Goal: Transaction & Acquisition: Book appointment/travel/reservation

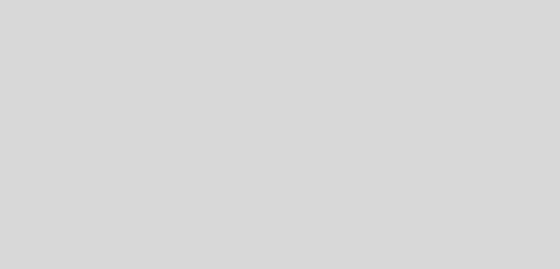
select select "pt"
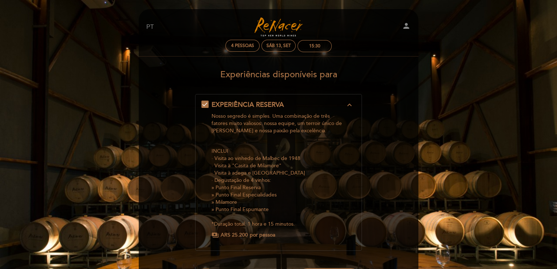
click at [421, 171] on div "EN ES PT Turismo Renacer person 4 pessoas Sáb 13, set 15:30 Bem vindo Bem vindo…" at bounding box center [278, 184] width 291 height 350
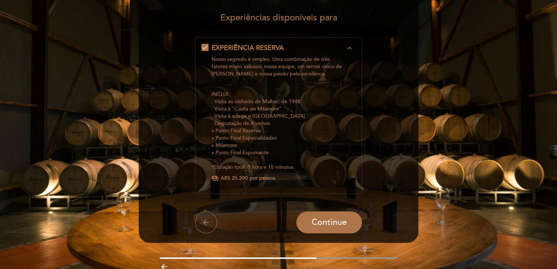
scroll to position [58, 0]
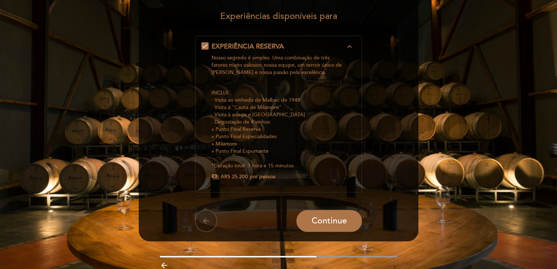
click at [207, 220] on icon "arrow_back" at bounding box center [206, 220] width 9 height 9
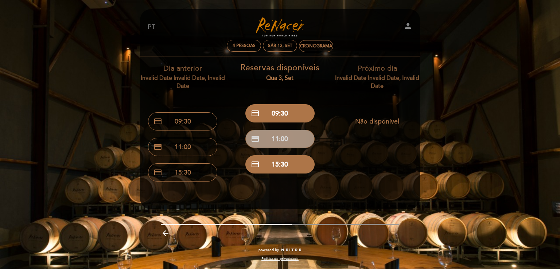
click at [279, 136] on button "credit_card 11:00" at bounding box center [279, 139] width 69 height 18
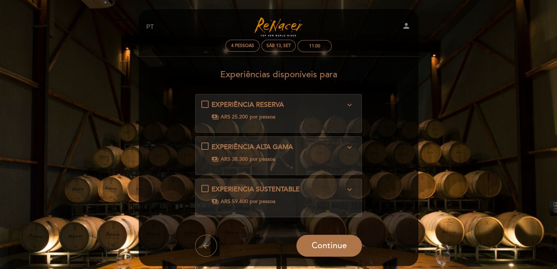
click at [350, 102] on icon "expand_more" at bounding box center [349, 105] width 9 height 9
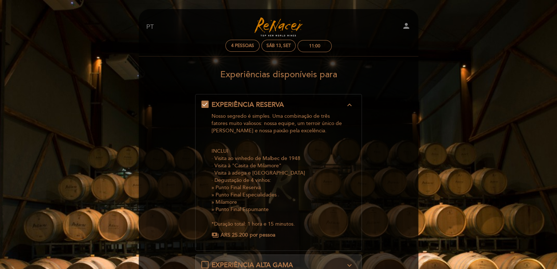
click at [400, 119] on form "EXPERIÊNCIA RESERVA expand_less Nosso segredo é simples. Uma combinação de três…" at bounding box center [279, 234] width 270 height 280
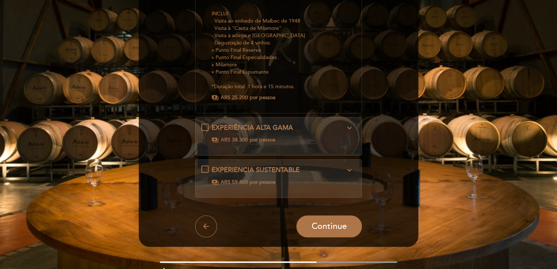
scroll to position [146, 0]
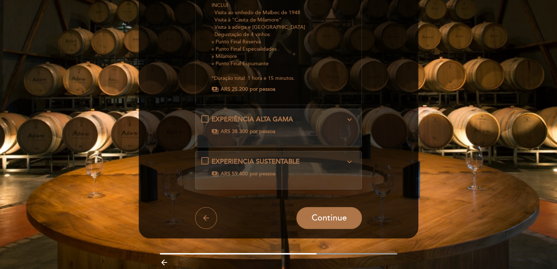
click at [352, 118] on icon "expand_more" at bounding box center [349, 119] width 9 height 9
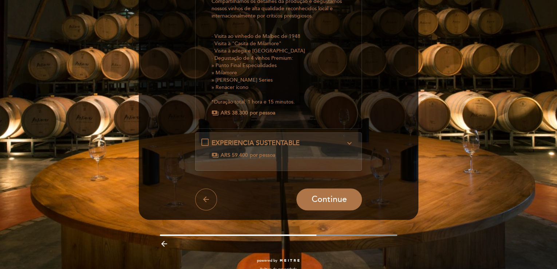
scroll to position [167, 0]
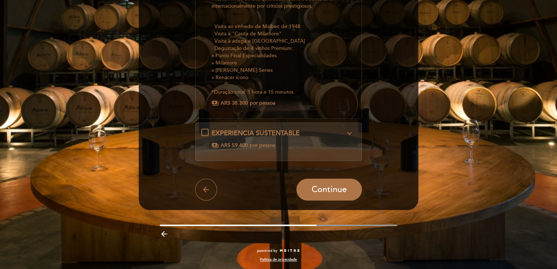
click at [352, 133] on icon "expand_more" at bounding box center [349, 133] width 9 height 9
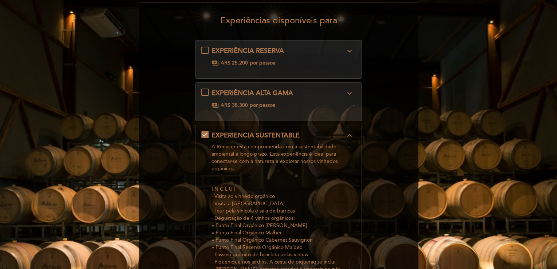
scroll to position [0, 0]
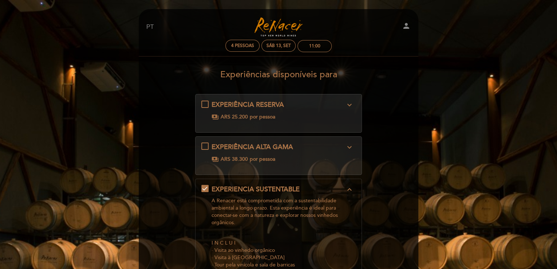
click at [350, 100] on button "expand_more" at bounding box center [349, 104] width 13 height 9
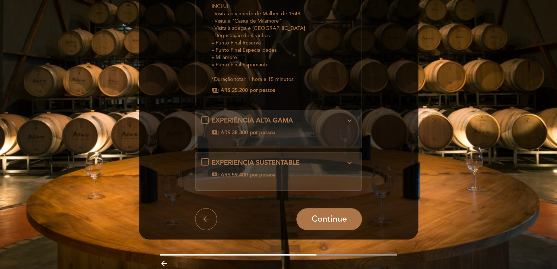
scroll to position [174, 0]
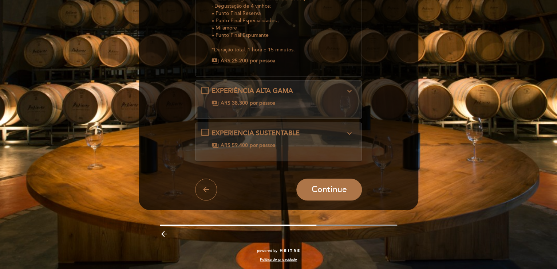
click at [348, 134] on icon "expand_more" at bounding box center [349, 133] width 9 height 9
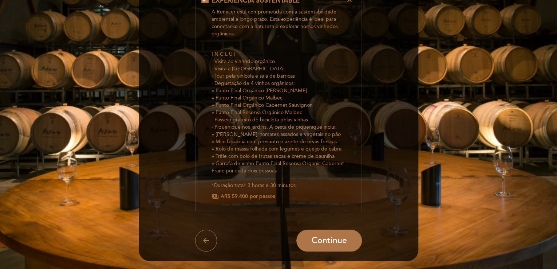
scroll to position [203, 0]
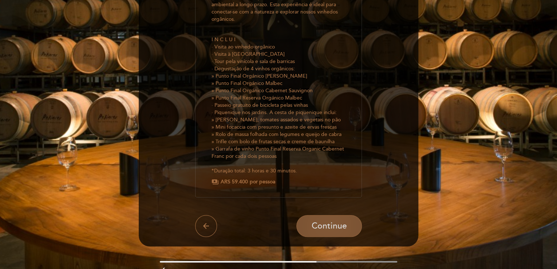
click at [336, 228] on span "Continue" at bounding box center [329, 226] width 35 height 10
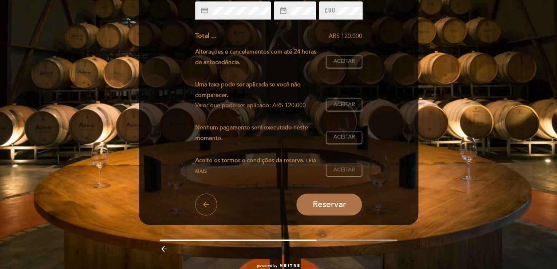
scroll to position [0, 0]
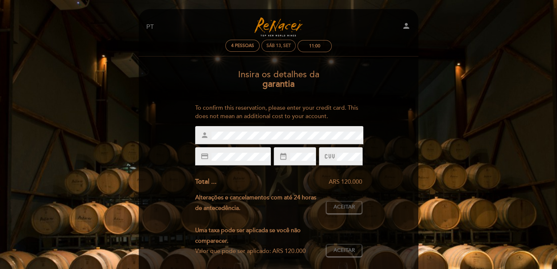
click at [271, 46] on div "Sáb 13, set" at bounding box center [279, 45] width 24 height 5
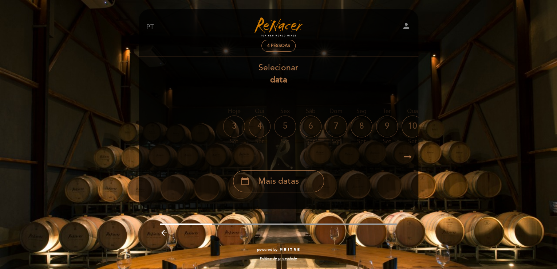
click at [403, 161] on icon "arrow_right_alt" at bounding box center [408, 157] width 11 height 16
click at [301, 127] on div "14" at bounding box center [302, 126] width 22 height 22
click at [259, 184] on span "Mais datas" at bounding box center [278, 181] width 41 height 12
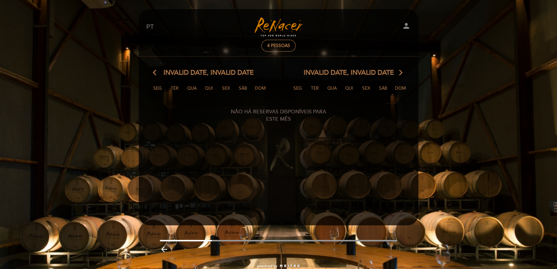
click at [153, 74] on icon "arrow_back_ios" at bounding box center [156, 72] width 7 height 9
click at [157, 74] on icon "arrow_back_ios" at bounding box center [156, 72] width 7 height 9
click at [287, 44] on span "4 pessoas" at bounding box center [278, 45] width 23 height 5
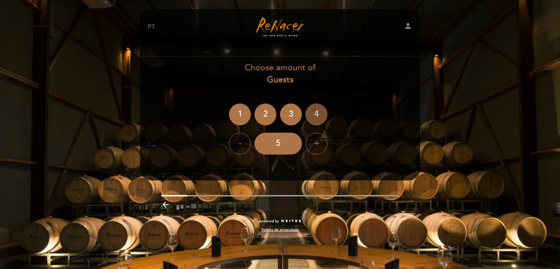
click at [313, 115] on div "4" at bounding box center [316, 114] width 22 height 22
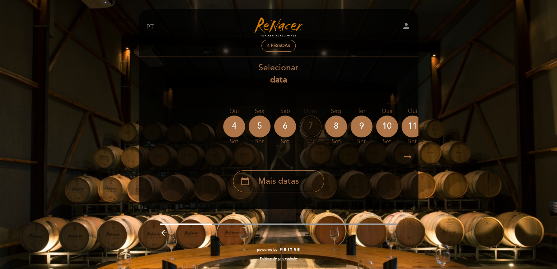
click at [407, 156] on icon "arrow_right_alt" at bounding box center [408, 157] width 11 height 16
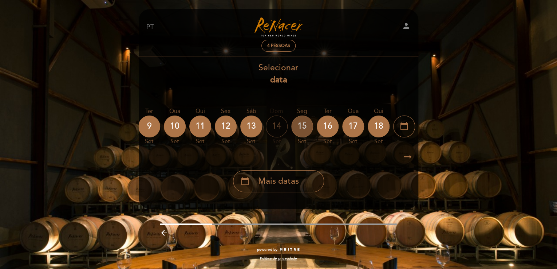
click at [301, 126] on div "15" at bounding box center [302, 126] width 22 height 22
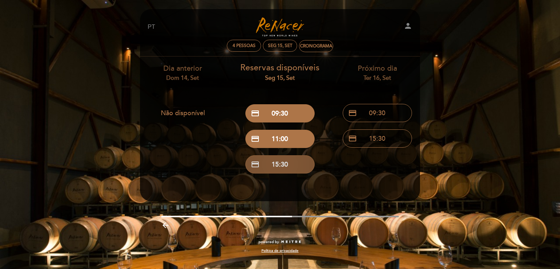
click at [299, 163] on button "credit_card 15:30" at bounding box center [279, 164] width 69 height 18
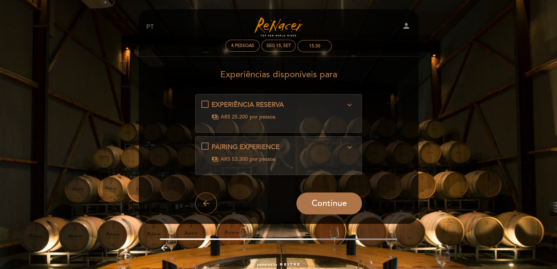
click at [350, 147] on icon "expand_more" at bounding box center [349, 147] width 9 height 9
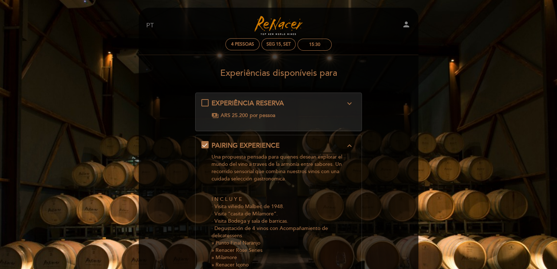
scroll to position [0, 0]
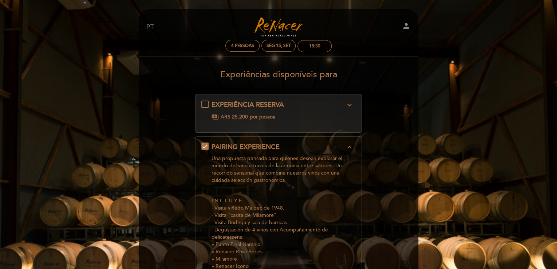
click at [346, 101] on icon "expand_more" at bounding box center [349, 105] width 9 height 9
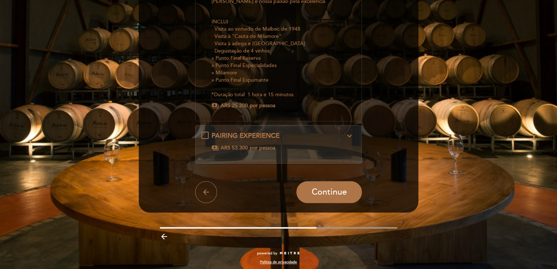
scroll to position [132, 0]
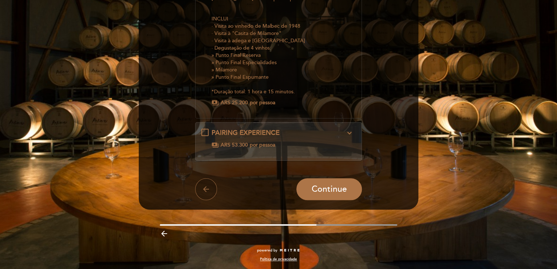
click at [206, 189] on icon "arrow_back" at bounding box center [206, 189] width 9 height 9
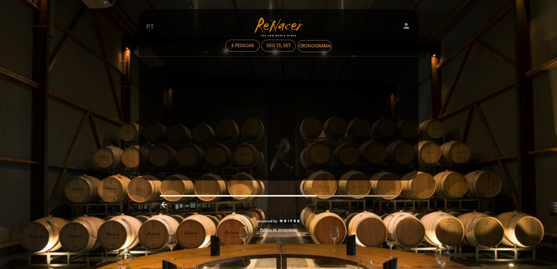
scroll to position [0, 0]
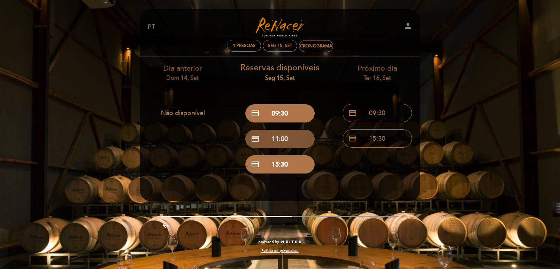
click at [266, 137] on button "credit_card 11:00" at bounding box center [279, 139] width 69 height 18
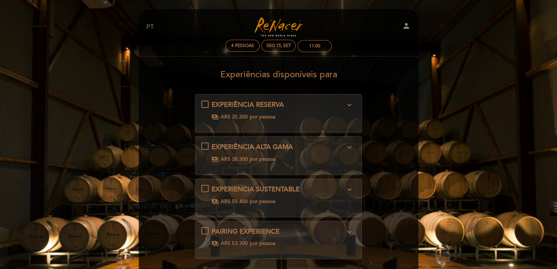
click at [204, 189] on div "EXPERIENCIA SUSTENTABLE expand_more A Renacer está comprometida com a sustentab…" at bounding box center [278, 195] width 155 height 20
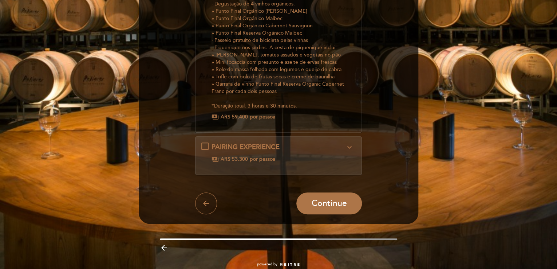
scroll to position [282, 0]
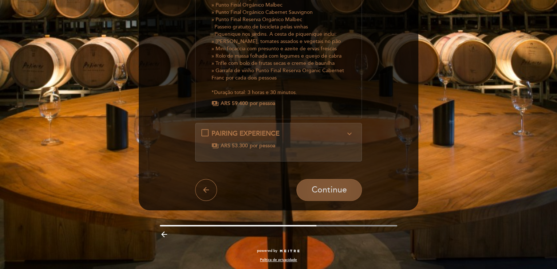
click at [332, 188] on span "Continue" at bounding box center [329, 190] width 35 height 10
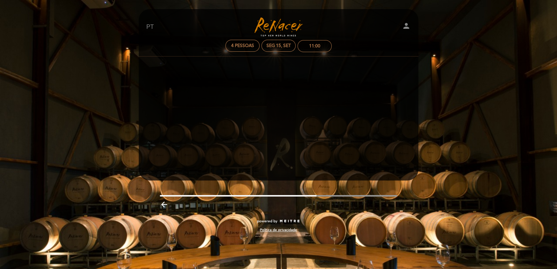
scroll to position [0, 0]
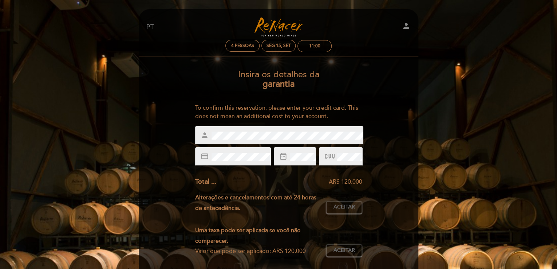
click at [183, 132] on div "Insira os detalhes da garantia To confirm this reservation, please enter your c…" at bounding box center [279, 212] width 270 height 297
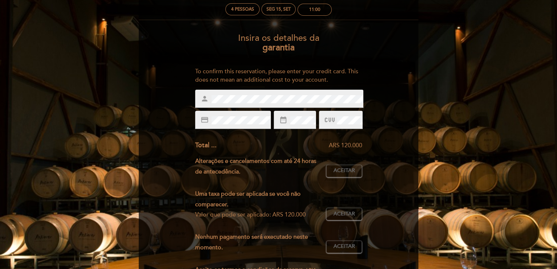
scroll to position [73, 0]
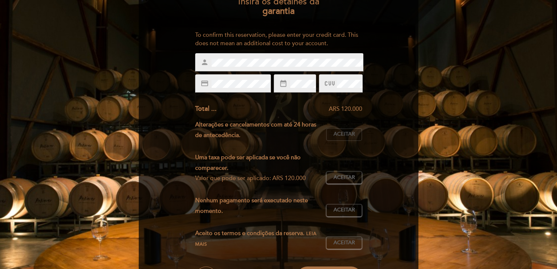
click at [343, 134] on span "Aceitar" at bounding box center [344, 134] width 21 height 8
click at [345, 180] on span "Aceitar" at bounding box center [344, 178] width 21 height 8
click at [346, 211] on span "Aceitar" at bounding box center [344, 210] width 21 height 8
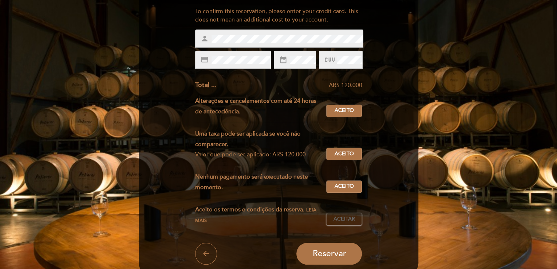
scroll to position [109, 0]
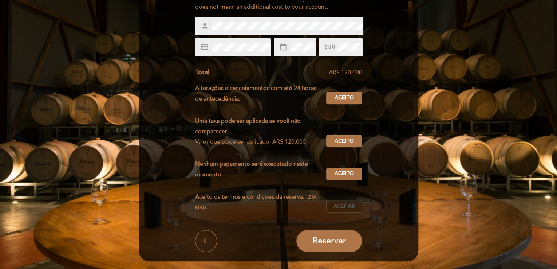
click at [336, 209] on span "Aceitar" at bounding box center [344, 207] width 21 height 8
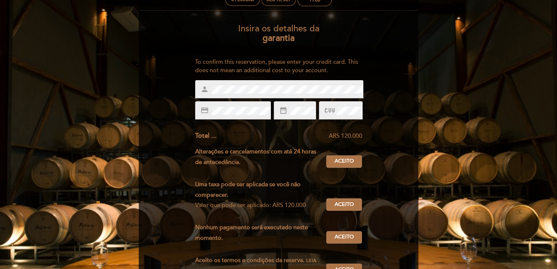
scroll to position [88, 0]
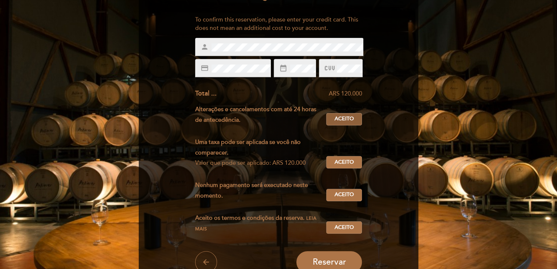
click at [349, 121] on span "Aceito" at bounding box center [344, 119] width 19 height 8
click at [348, 164] on span "Aceito" at bounding box center [344, 162] width 19 height 8
click at [346, 196] on span "Aceito" at bounding box center [344, 195] width 19 height 8
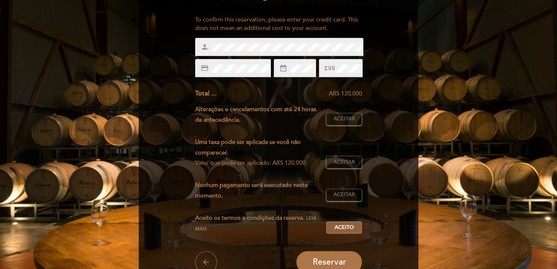
click at [348, 228] on span "Aceito" at bounding box center [344, 228] width 19 height 8
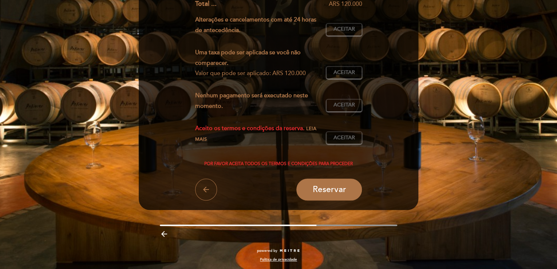
scroll to position [178, 0]
drag, startPoint x: 312, startPoint y: 128, endPoint x: 297, endPoint y: 140, distance: 18.7
click at [296, 141] on div "Aceito os termos e condições da reserva. Leia mais" at bounding box center [261, 133] width 132 height 21
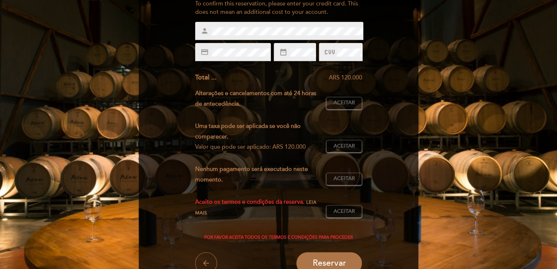
scroll to position [109, 0]
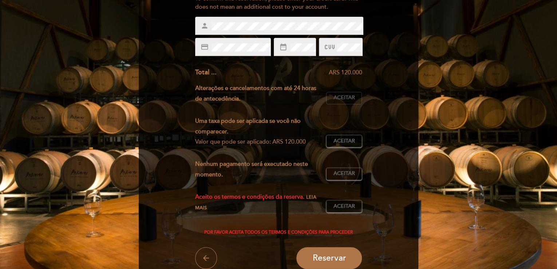
click at [354, 102] on button "Aceitar Aceito" at bounding box center [344, 98] width 36 height 12
click at [350, 142] on span "Aceitar" at bounding box center [344, 141] width 21 height 8
click at [351, 174] on span "Aceitar" at bounding box center [344, 174] width 21 height 8
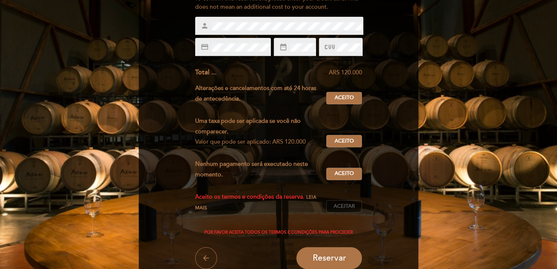
click at [345, 207] on span "Aceitar" at bounding box center [344, 207] width 21 height 8
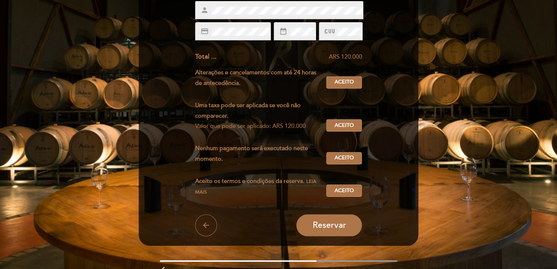
scroll to position [161, 0]
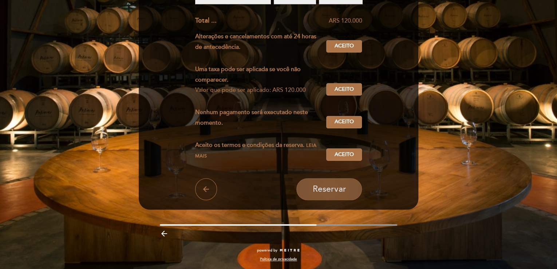
click at [344, 193] on span "Reservar" at bounding box center [330, 189] width 34 height 10
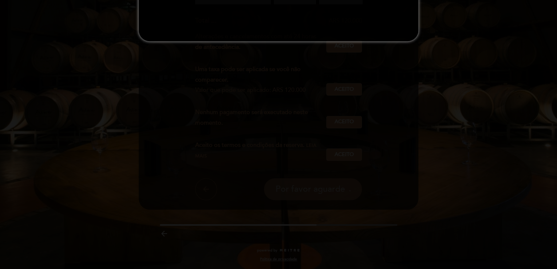
scroll to position [0, 0]
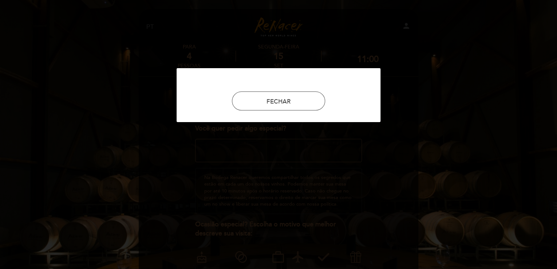
click at [506, 116] on div at bounding box center [278, 134] width 557 height 269
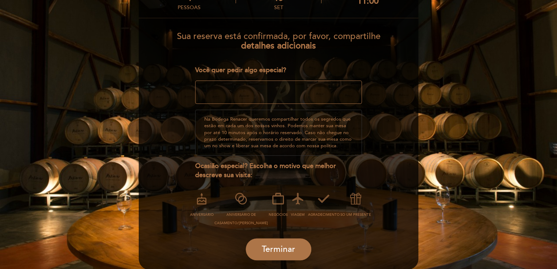
scroll to position [95, 0]
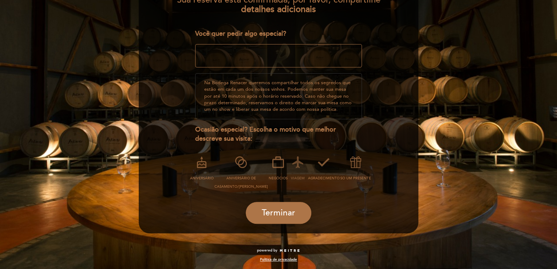
click at [291, 164] on icon at bounding box center [298, 162] width 19 height 19
click at [351, 164] on icon at bounding box center [355, 162] width 19 height 19
click at [289, 162] on icon at bounding box center [298, 162] width 19 height 19
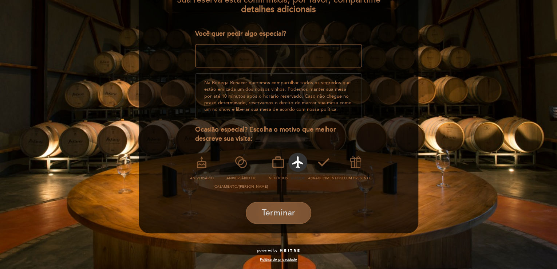
click at [289, 210] on span "Terminar" at bounding box center [279, 213] width 34 height 10
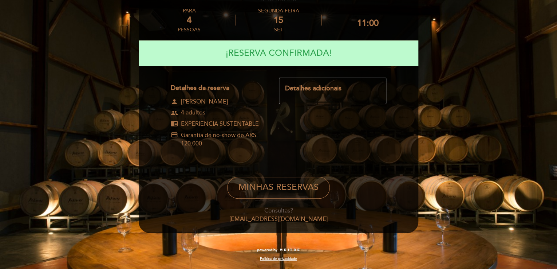
scroll to position [0, 0]
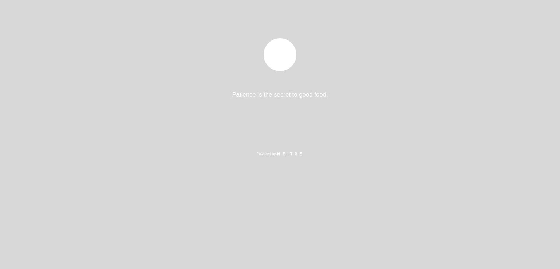
select select "pt"
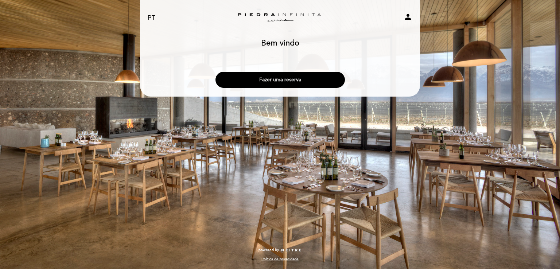
click at [287, 81] on button "Fazer uma reserva" at bounding box center [279, 80] width 129 height 16
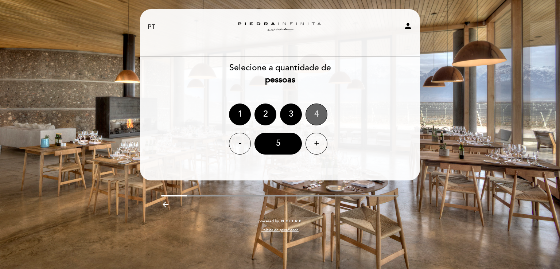
click at [318, 113] on div "4" at bounding box center [316, 114] width 22 height 22
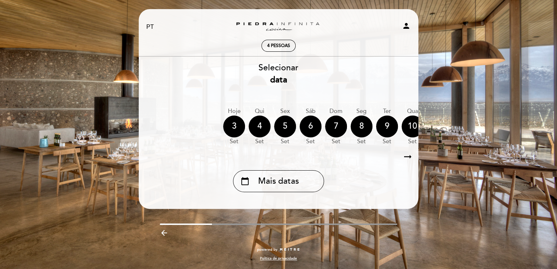
click at [410, 157] on icon "arrow_right_alt" at bounding box center [408, 157] width 11 height 16
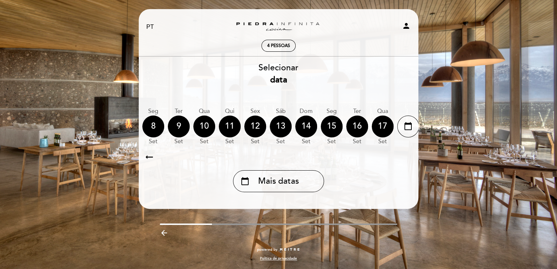
scroll to position [0, 212]
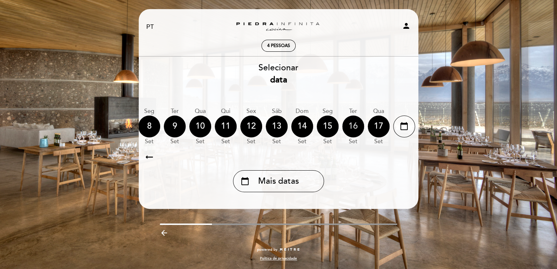
click at [356, 126] on div "16" at bounding box center [353, 126] width 22 height 22
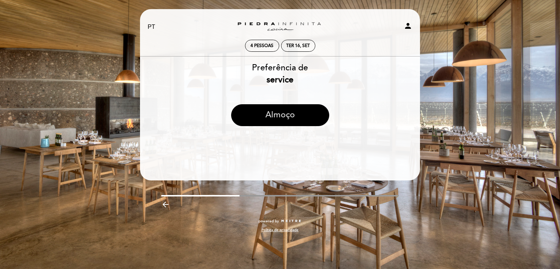
click at [285, 120] on button "Almoço" at bounding box center [280, 115] width 98 height 22
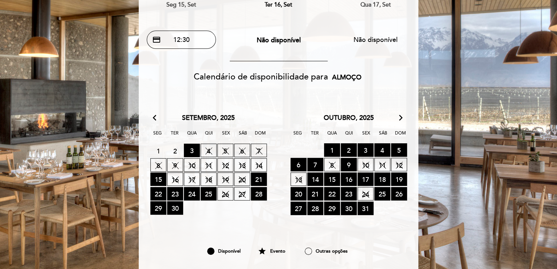
scroll to position [109, 0]
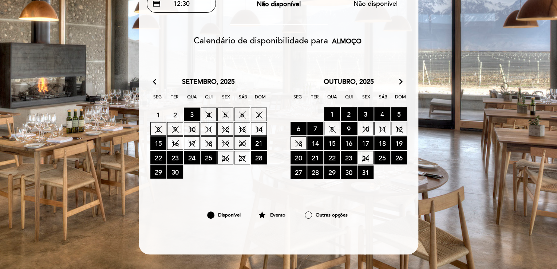
click at [160, 143] on span "15 RESERVAS DISPONÍVEIS" at bounding box center [158, 142] width 16 height 13
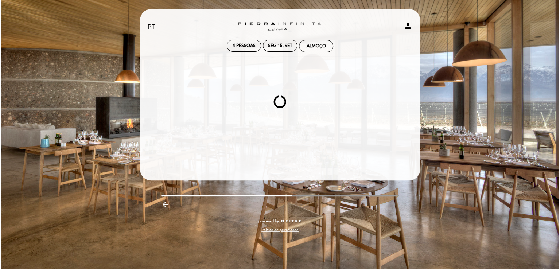
scroll to position [0, 0]
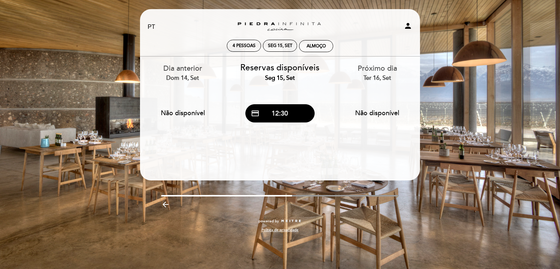
click at [294, 114] on button "credit_card 12:30" at bounding box center [279, 113] width 69 height 18
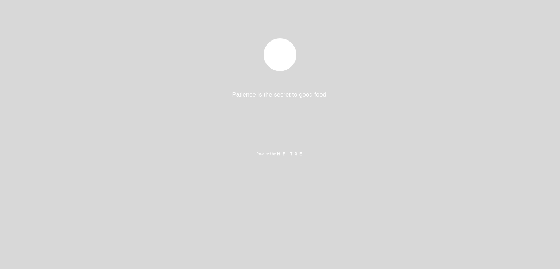
select select "pt"
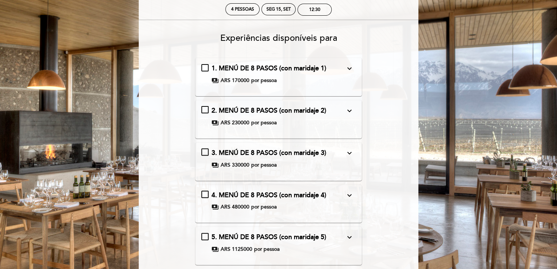
scroll to position [36, 0]
click at [351, 66] on icon "expand_more" at bounding box center [349, 68] width 9 height 9
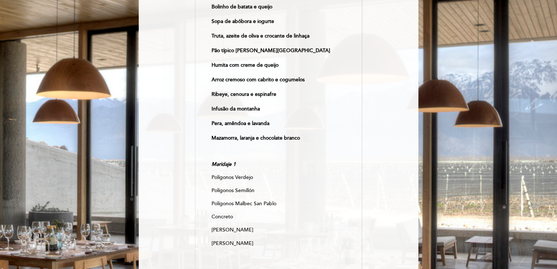
scroll to position [0, 0]
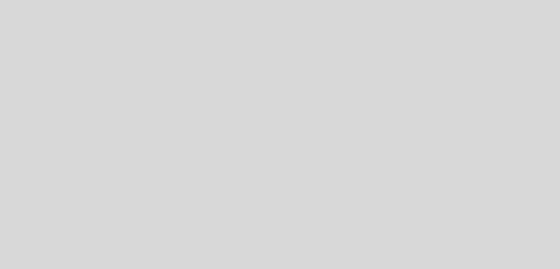
select select "pt"
